Goal: Check status: Check status

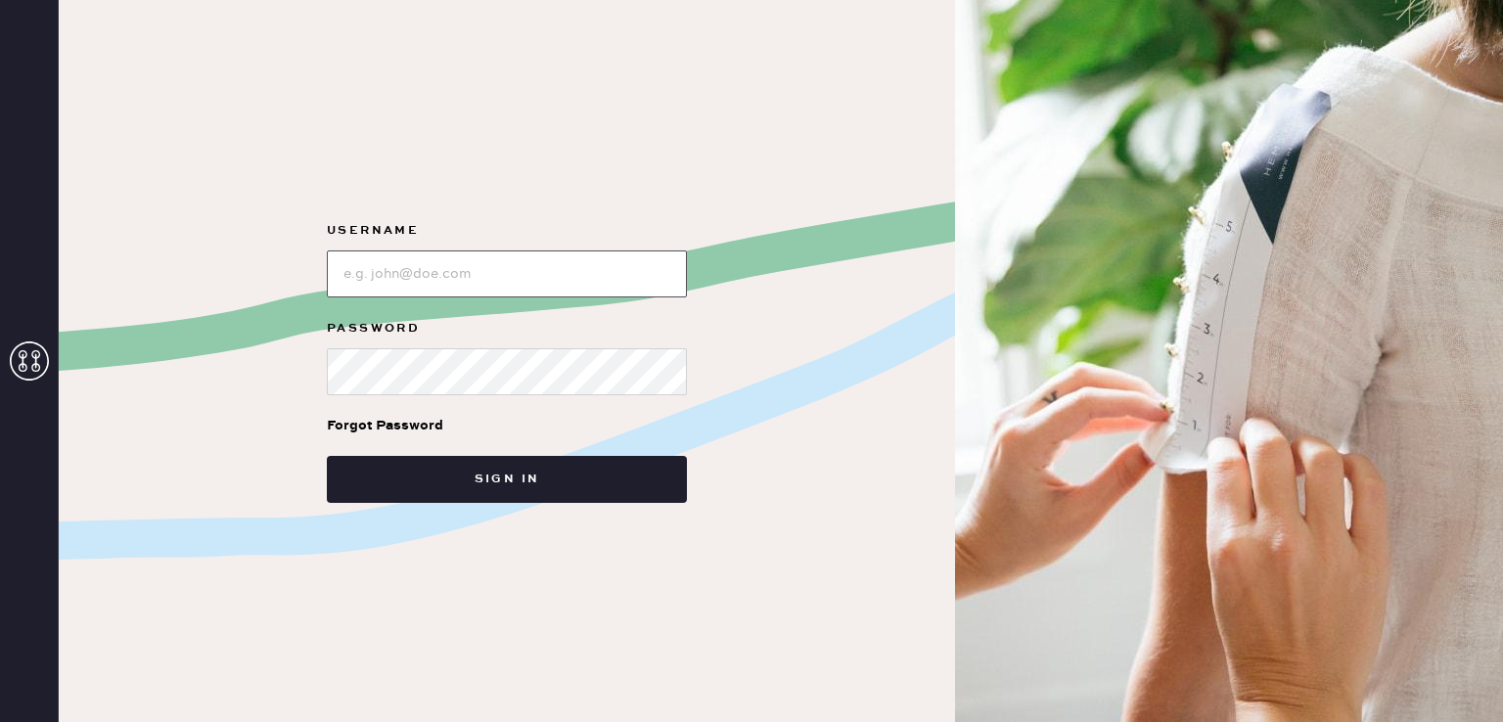
click at [416, 271] on input "loginName" at bounding box center [507, 274] width 360 height 47
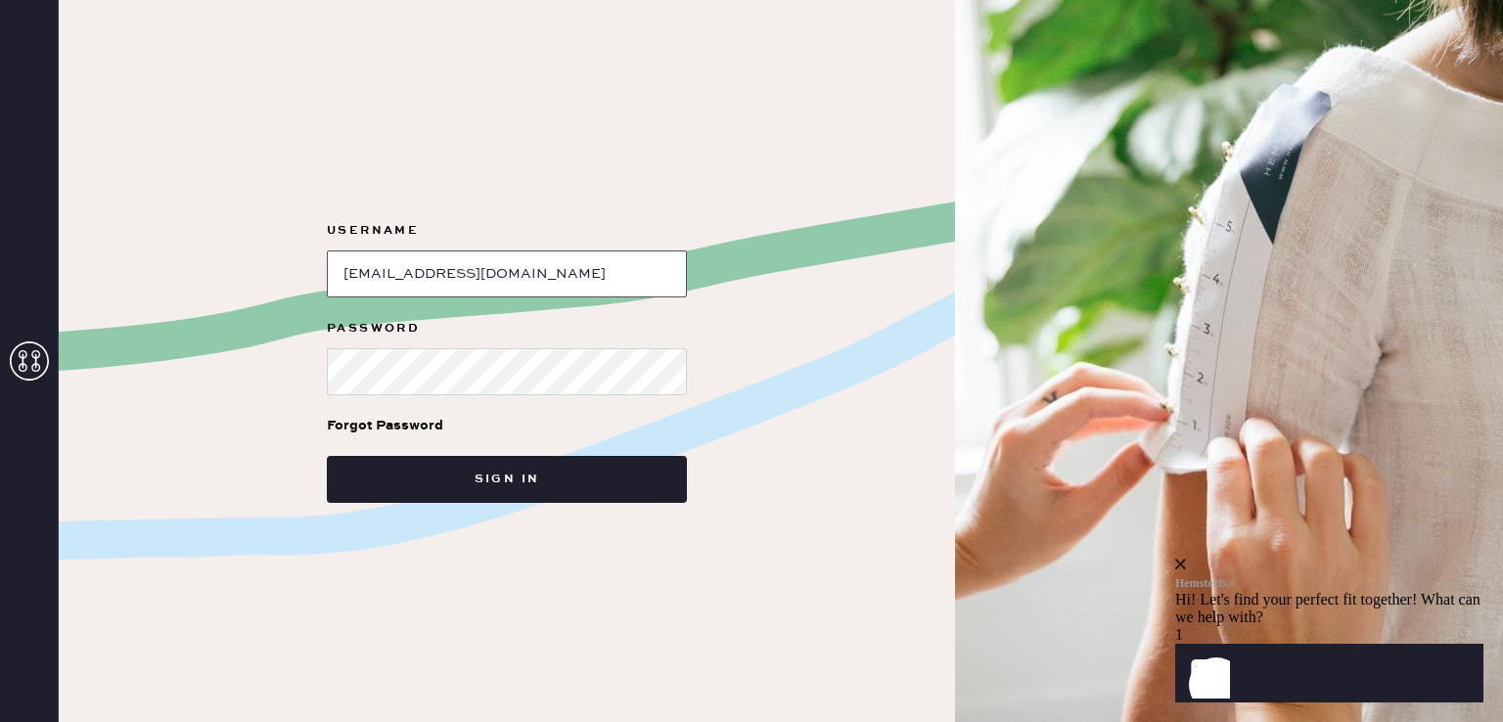
type input "[EMAIL_ADDRESS][DOMAIN_NAME]"
click at [327, 456] on button "Sign in" at bounding box center [507, 479] width 360 height 47
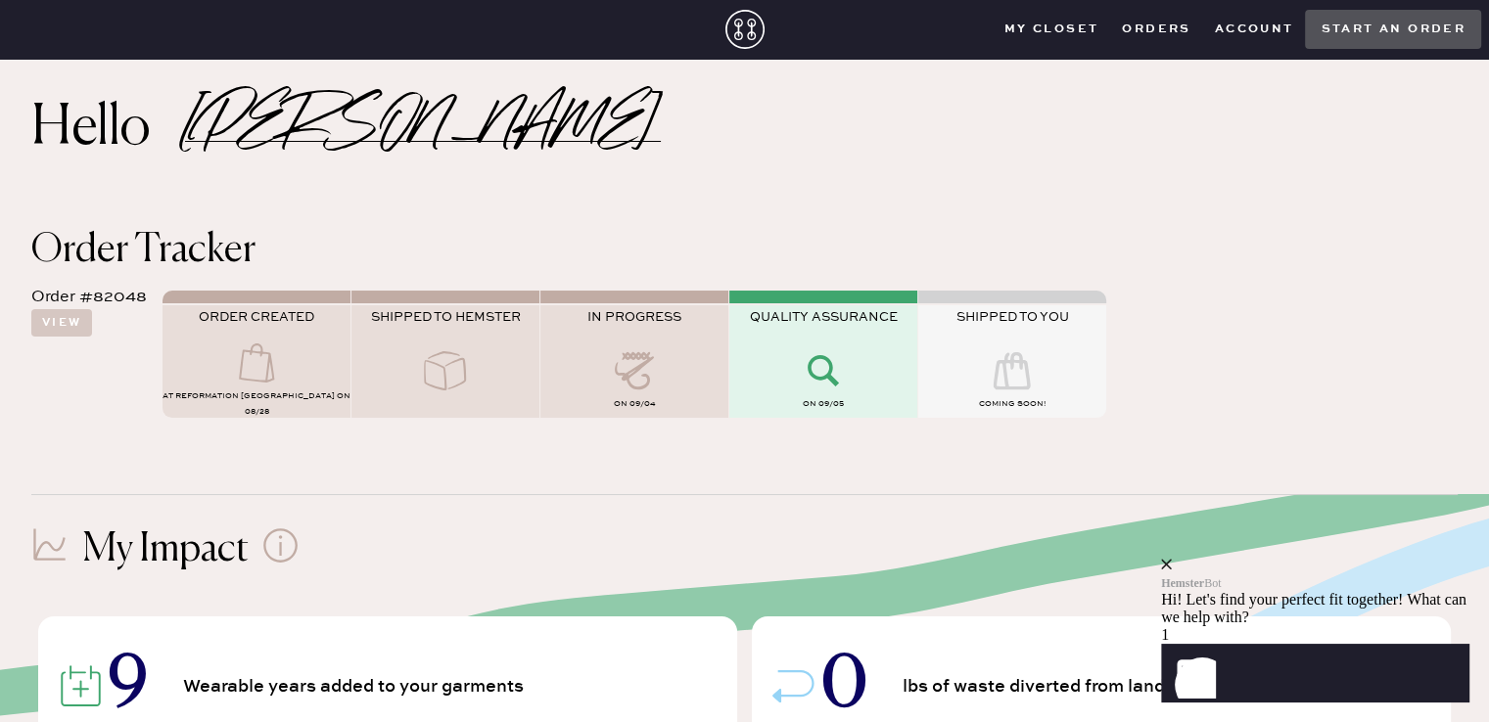
scroll to position [16, 0]
click at [649, 387] on icon at bounding box center [634, 369] width 78 height 39
click at [846, 329] on div "QUALITY ASSURANCE" at bounding box center [823, 329] width 188 height 42
click at [1006, 342] on div "SHIPPED TO YOU" at bounding box center [1012, 329] width 188 height 42
click at [853, 373] on icon at bounding box center [823, 369] width 78 height 39
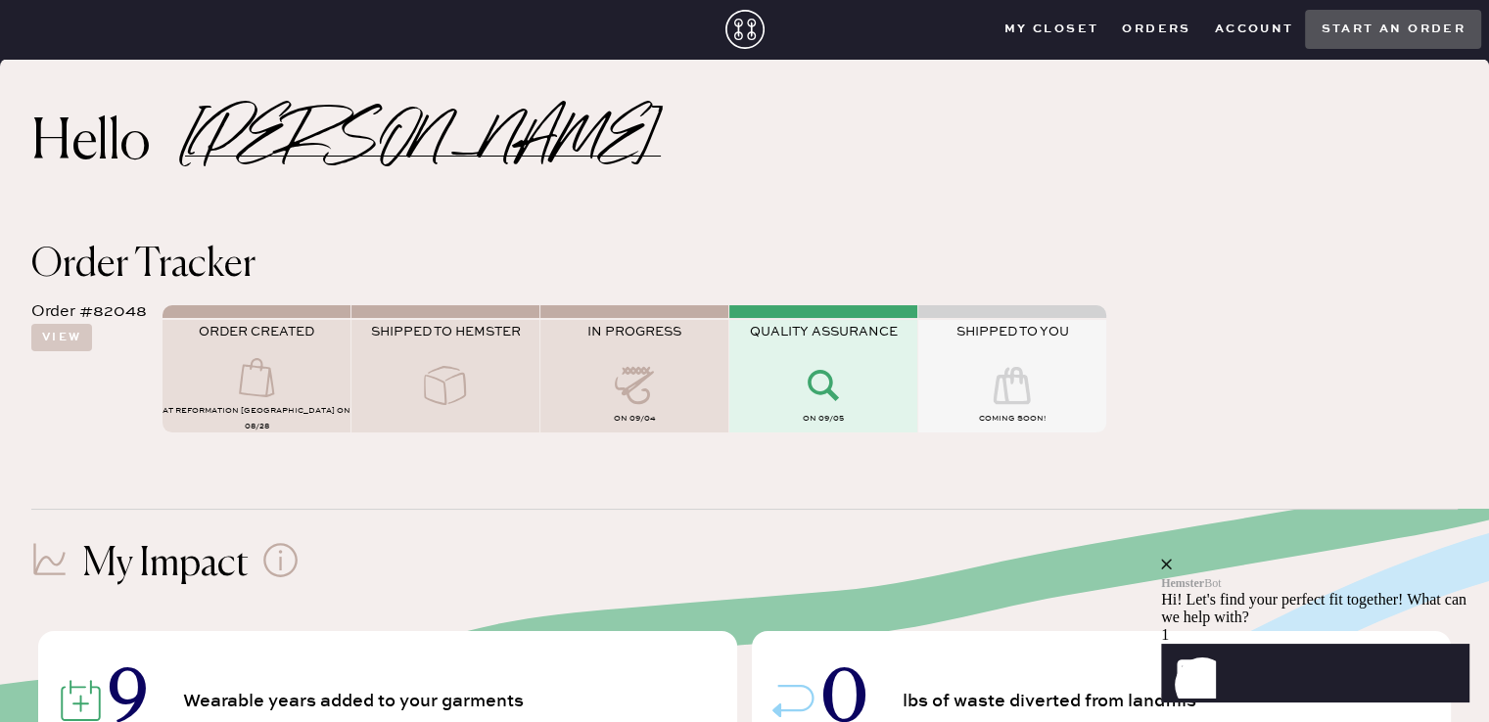
scroll to position [0, 0]
click at [824, 391] on use at bounding box center [822, 385] width 31 height 31
click at [48, 345] on button "View" at bounding box center [61, 337] width 61 height 27
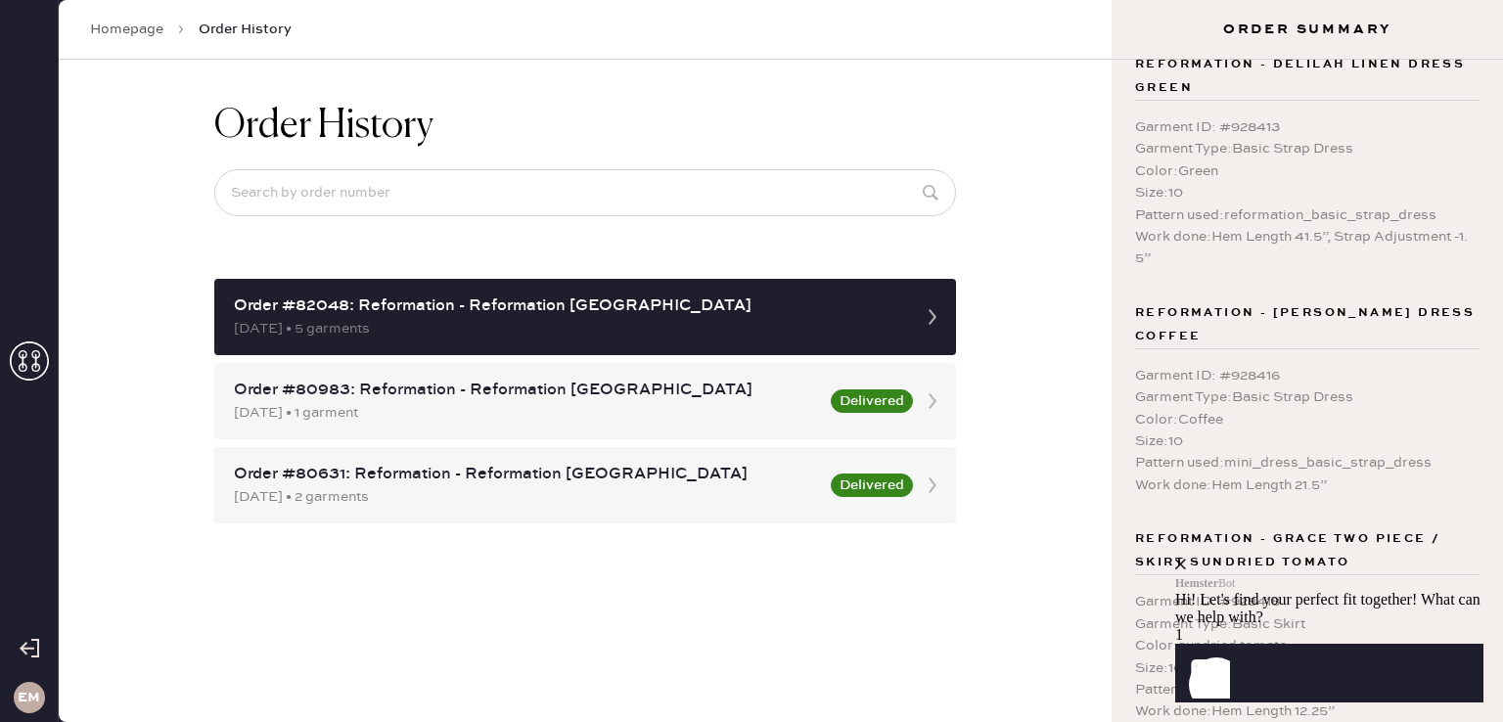
scroll to position [31, 0]
click at [1186, 559] on icon "close" at bounding box center [1180, 564] width 11 height 11
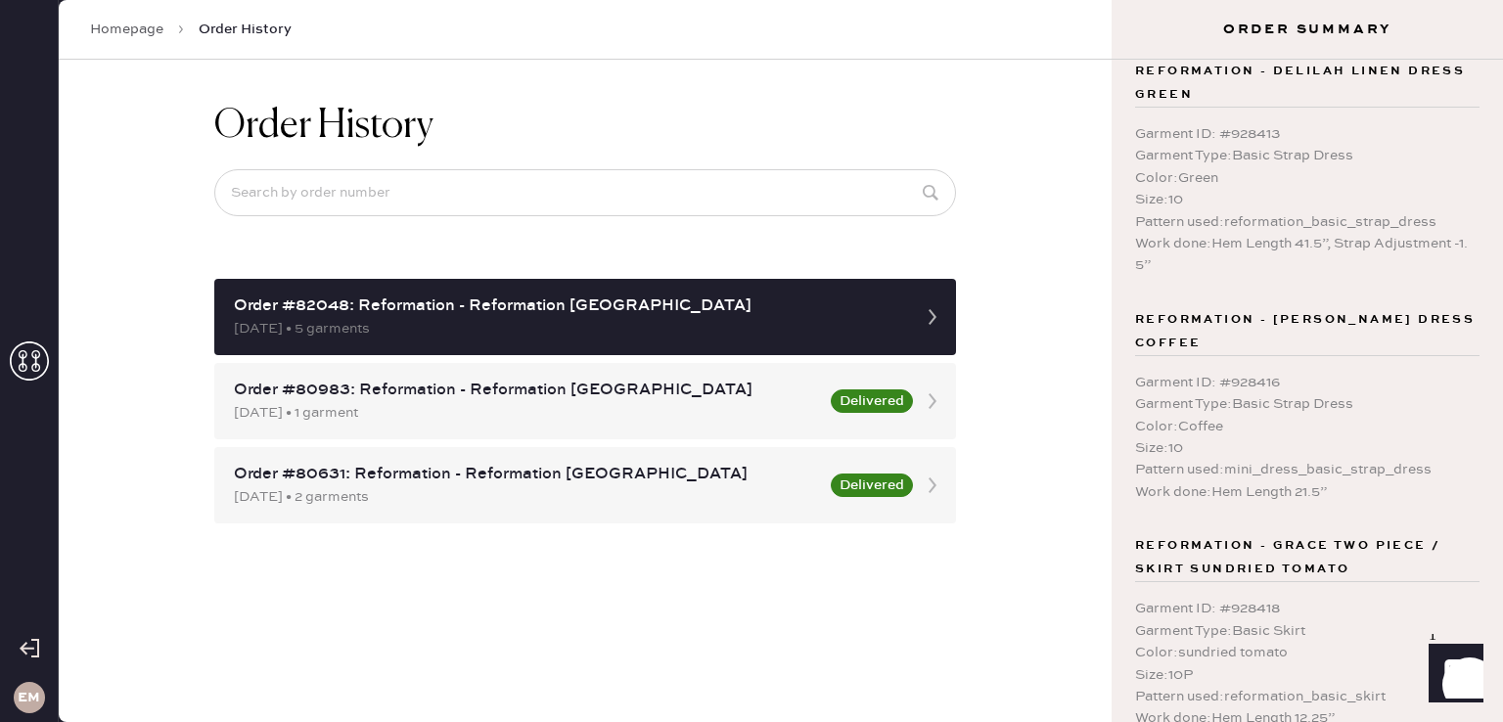
scroll to position [0, 0]
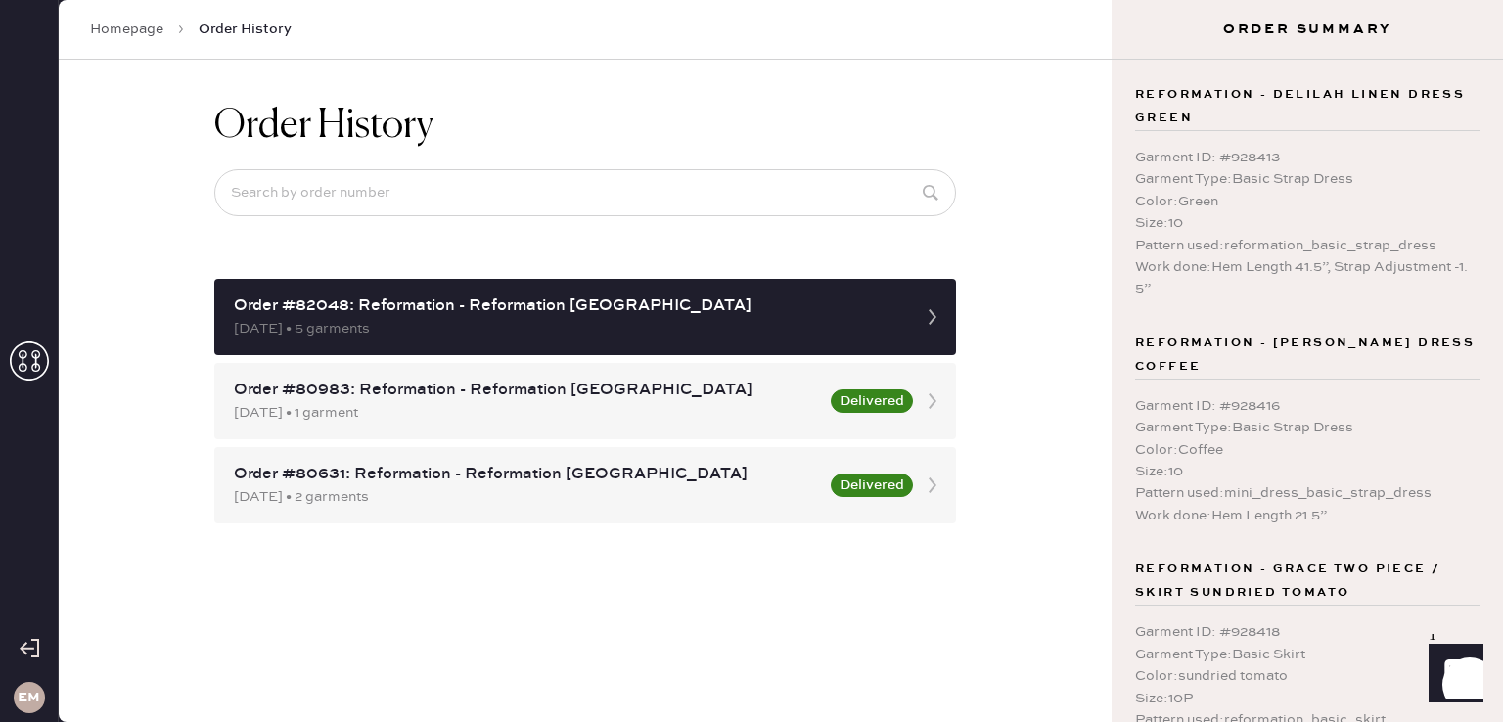
click at [1073, 49] on div "Homepage Order History" at bounding box center [585, 30] width 1053 height 60
click at [1080, 142] on div "Order History Order #82048: Reformation - Reformation [GEOGRAPHIC_DATA] [DATE] …" at bounding box center [585, 391] width 1053 height 663
click at [1054, 259] on div "Order History Order #82048: Reformation - Reformation [GEOGRAPHIC_DATA] [DATE] …" at bounding box center [585, 391] width 1053 height 663
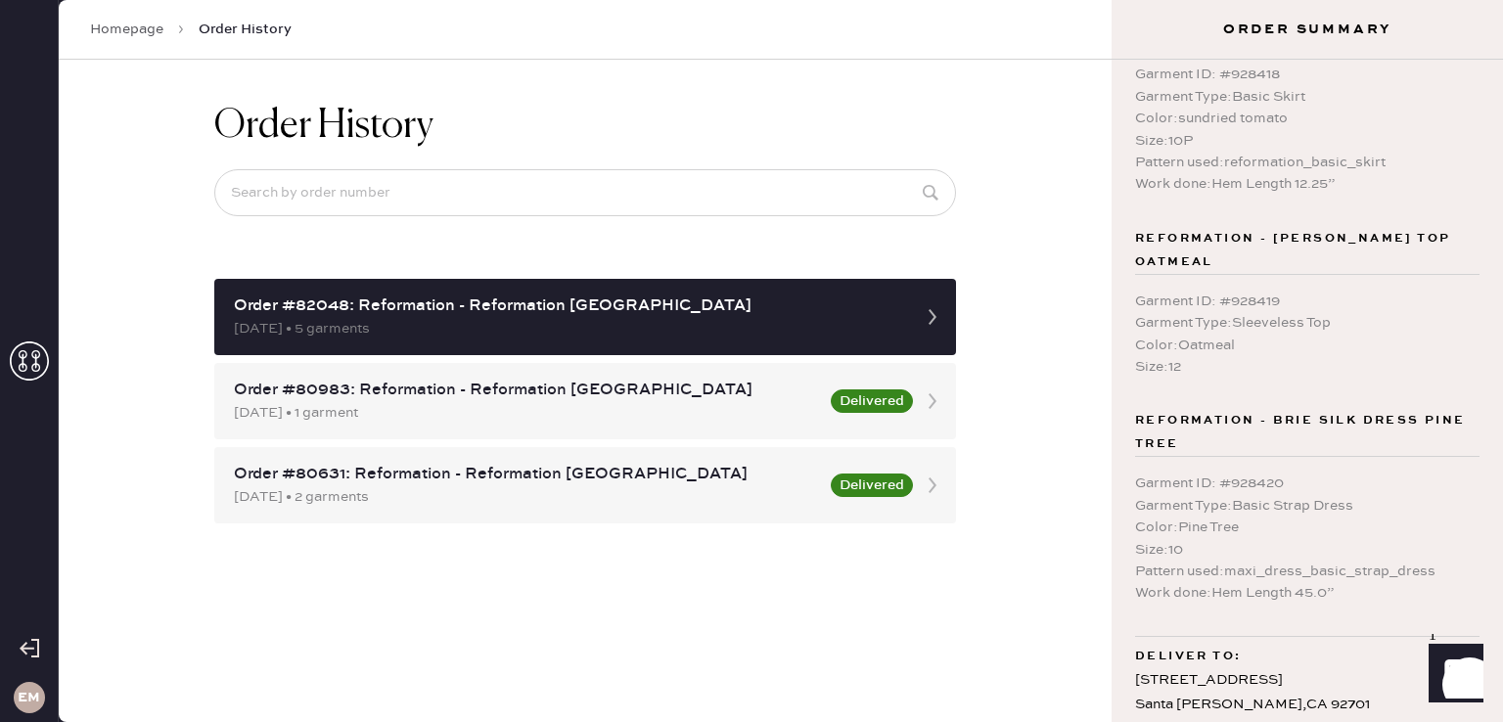
scroll to position [583, 0]
